Goal: Check status

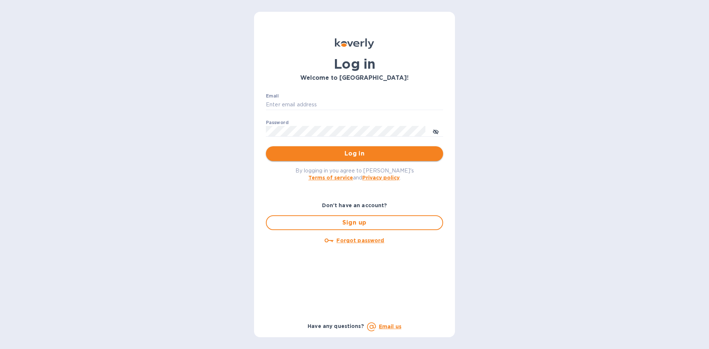
type input "geoff@nolacustomsbrokerage.com"
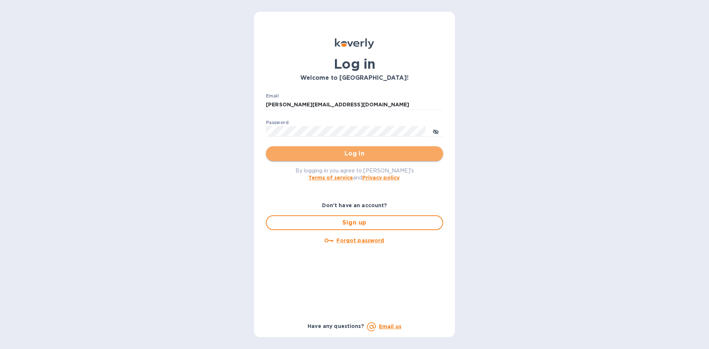
click at [354, 150] on span "Log in" at bounding box center [354, 153] width 165 height 9
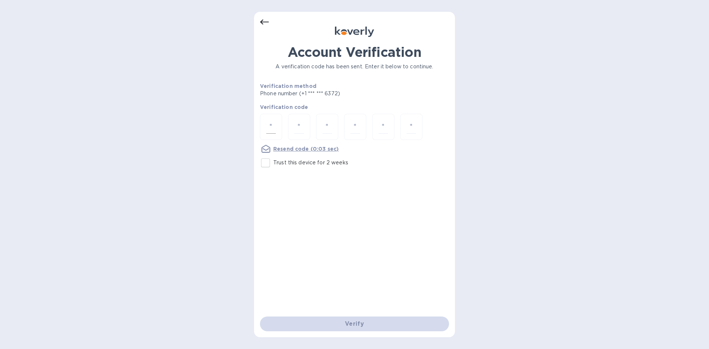
click at [267, 127] on input "number" at bounding box center [271, 127] width 10 height 14
type input "7"
type input "5"
type input "2"
type input "7"
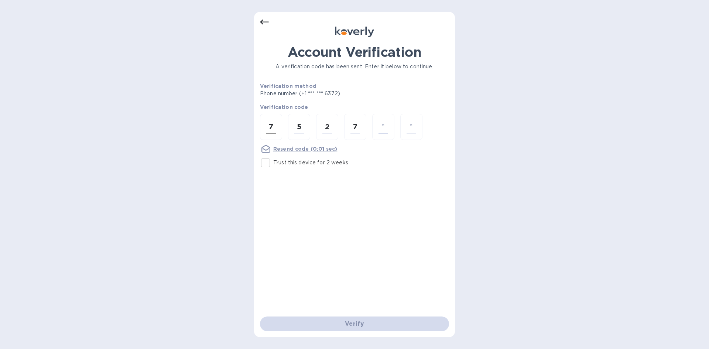
type input "2"
type input "9"
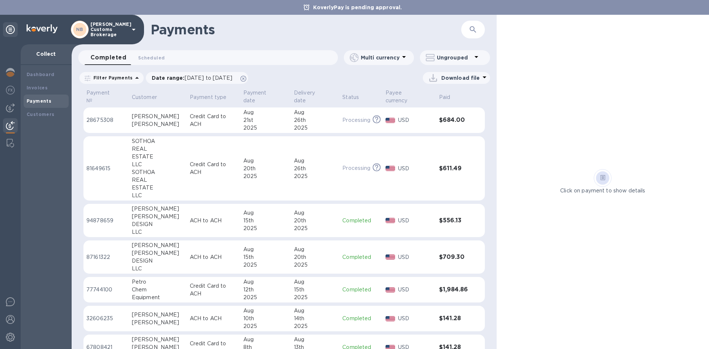
drag, startPoint x: 513, startPoint y: 39, endPoint x: 567, endPoint y: 31, distance: 54.8
click at [567, 31] on div "Click on payment to show details" at bounding box center [602, 182] width 212 height 334
